Goal: Communication & Community: Answer question/provide support

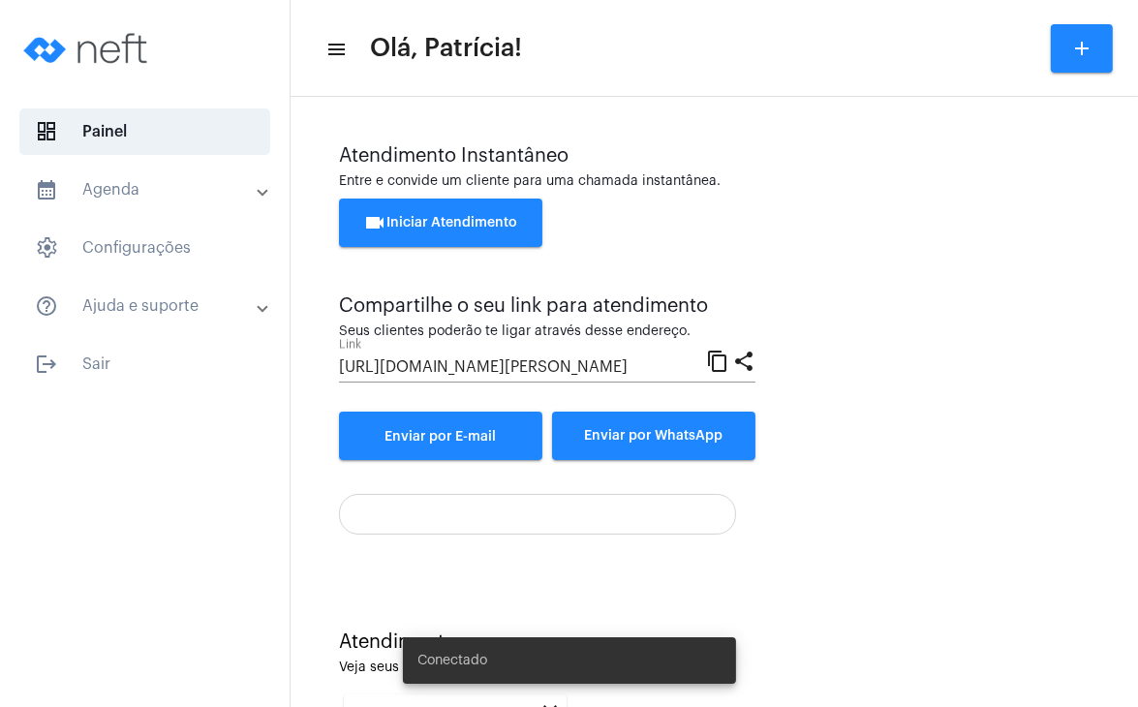
click at [488, 228] on span "videocam Iniciar Atendimento" at bounding box center [441, 223] width 154 height 14
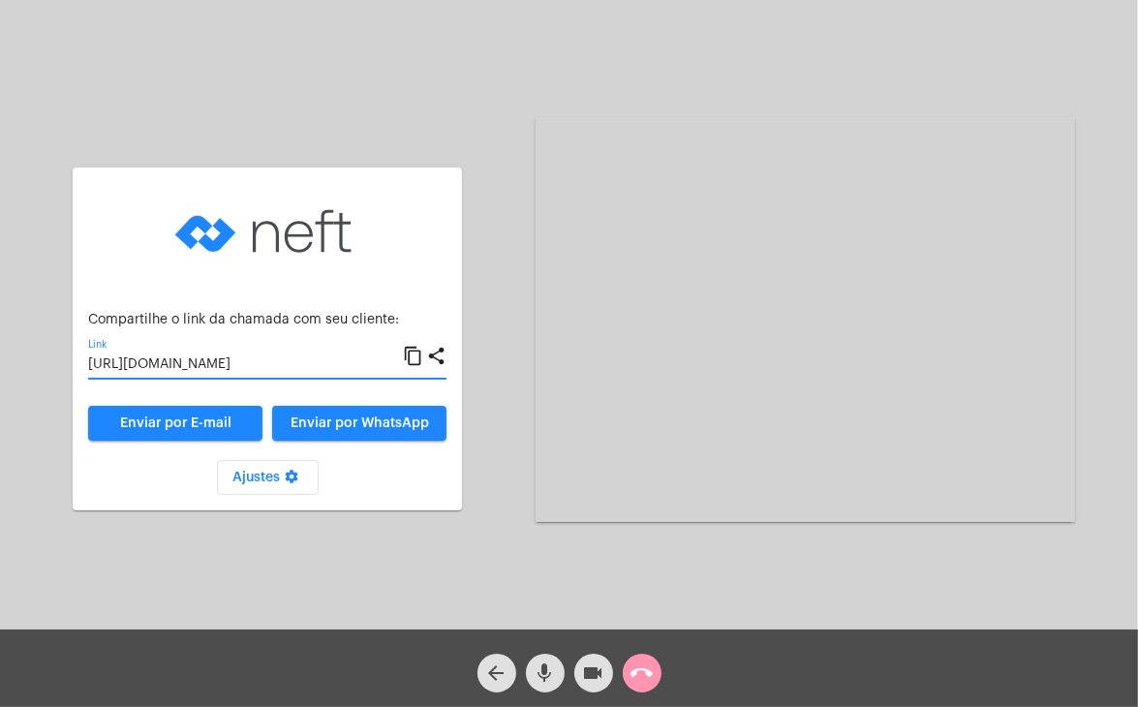
click at [283, 361] on input "[URL][DOMAIN_NAME]" at bounding box center [245, 364] width 315 height 15
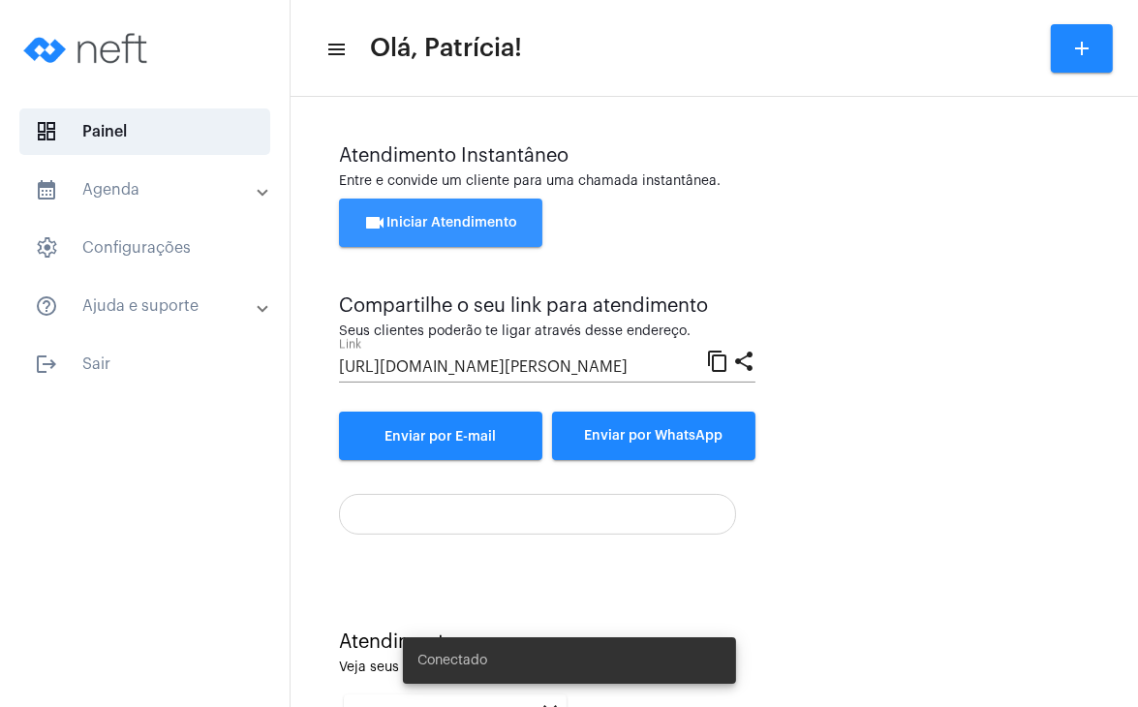
click at [484, 220] on span "videocam Iniciar Atendimento" at bounding box center [441, 223] width 154 height 14
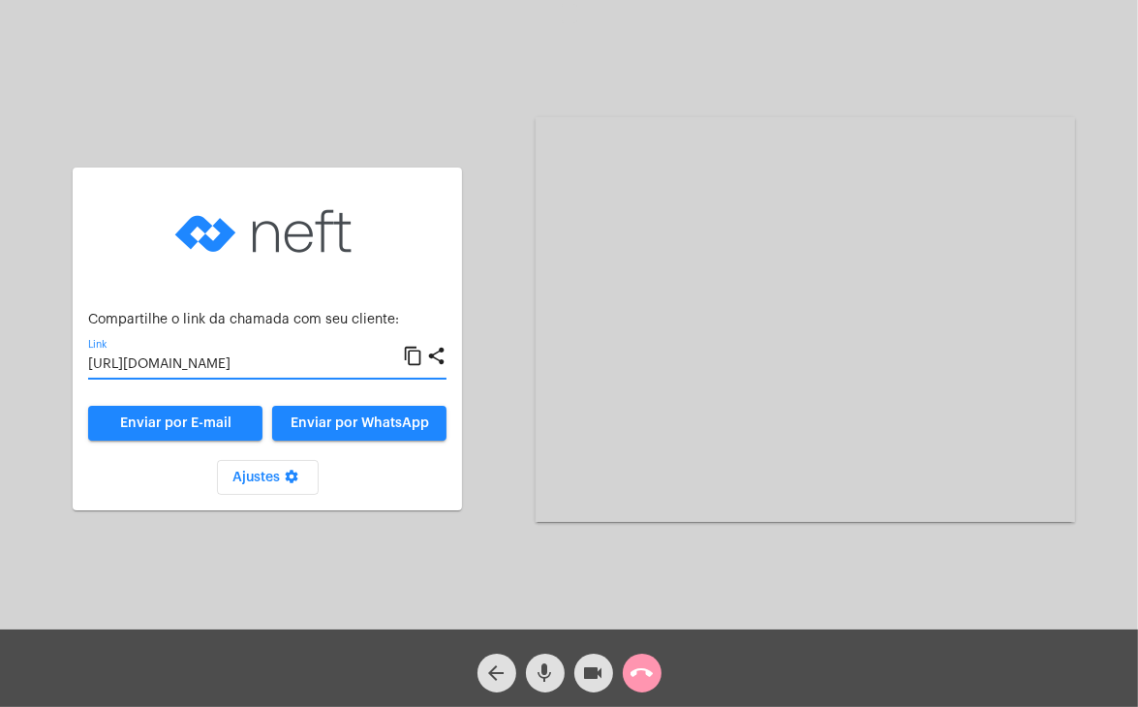
click at [262, 365] on input "[URL][DOMAIN_NAME]" at bounding box center [245, 364] width 315 height 15
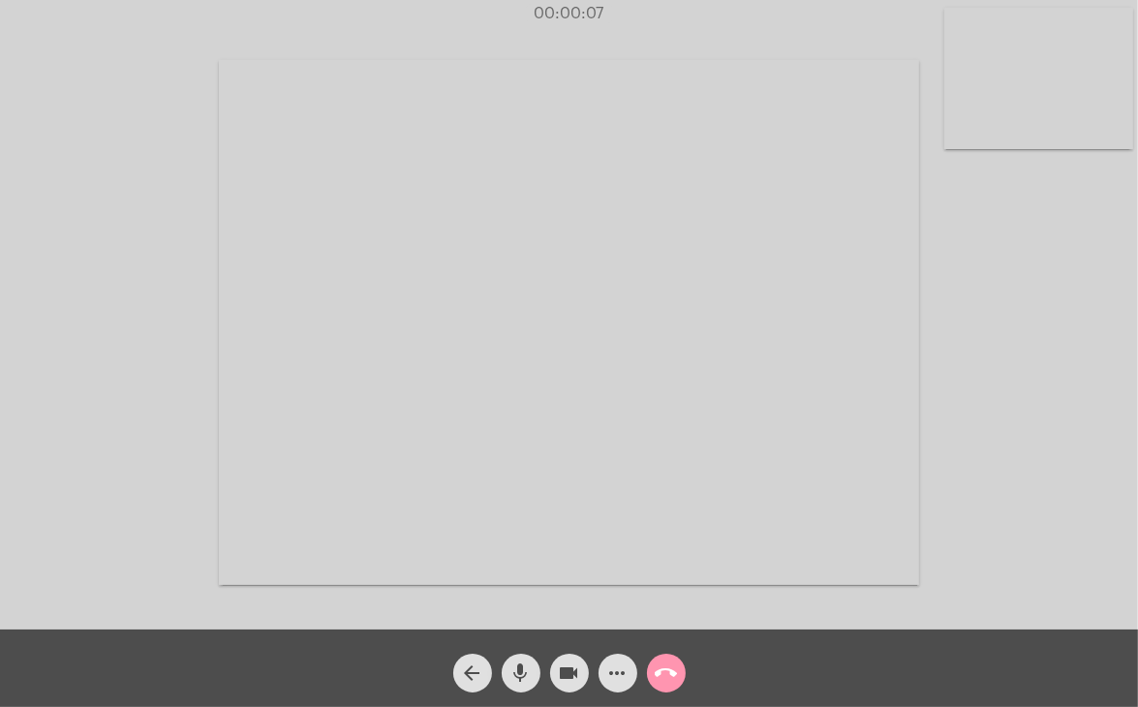
click at [968, 144] on video at bounding box center [1038, 78] width 189 height 141
click at [620, 295] on video at bounding box center [705, 319] width 700 height 525
